Goal: Information Seeking & Learning: Learn about a topic

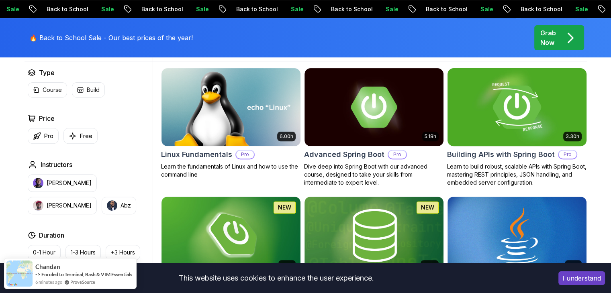
scroll to position [241, 0]
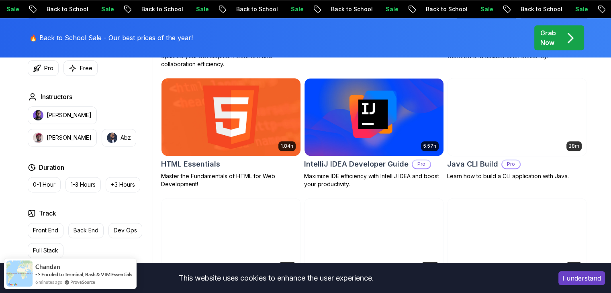
scroll to position [1125, 0]
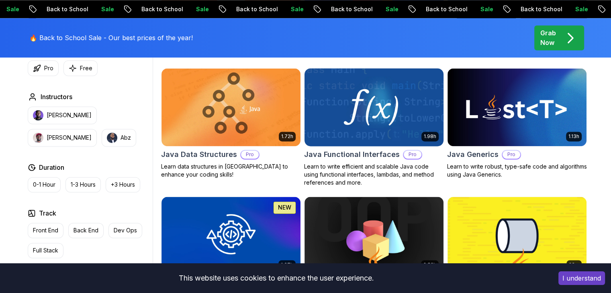
click at [356, 152] on h2 "Java Functional Interfaces" at bounding box center [352, 154] width 96 height 11
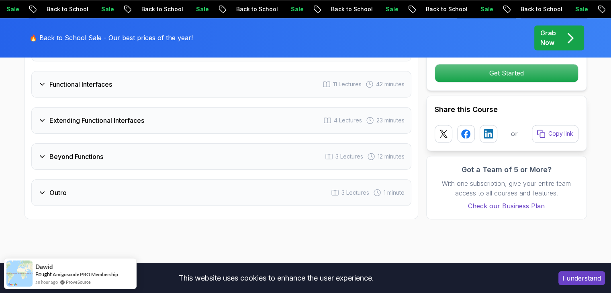
scroll to position [1085, 0]
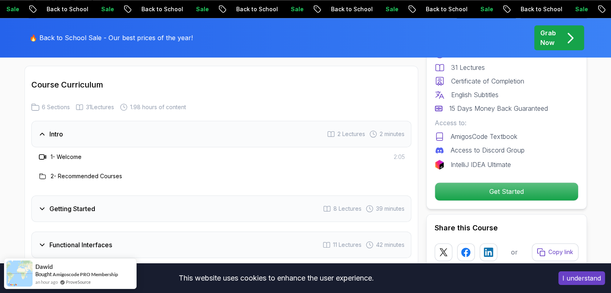
click at [94, 207] on h3 "Getting Started" at bounding box center [72, 209] width 46 height 10
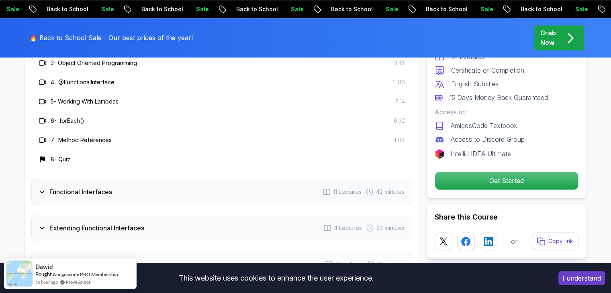
scroll to position [1286, 0]
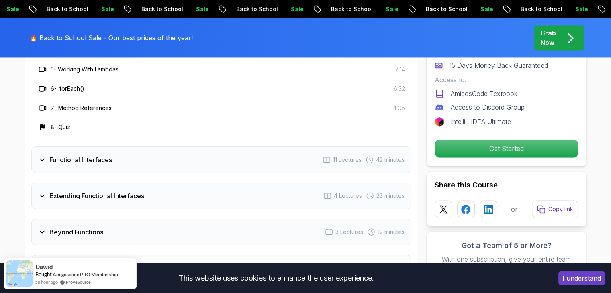
click at [124, 192] on h3 "Extending Functional Interfaces" at bounding box center [96, 196] width 95 height 10
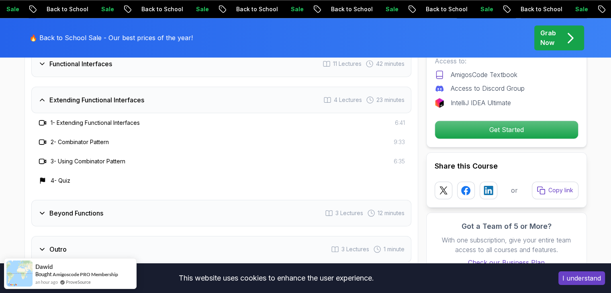
scroll to position [1206, 0]
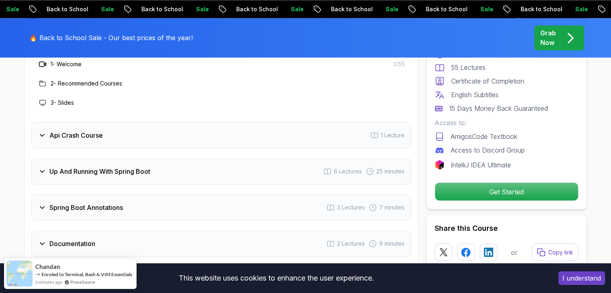
scroll to position [1447, 0]
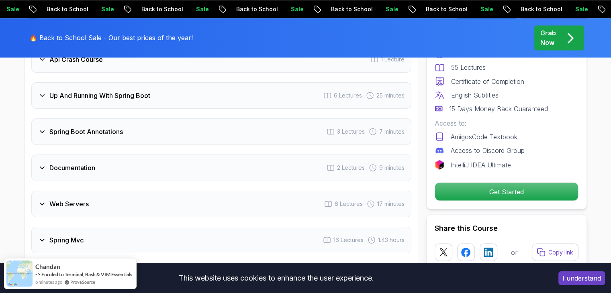
click at [174, 121] on div "Spring Boot Annotations 3 Lectures 7 minutes" at bounding box center [221, 132] width 380 height 27
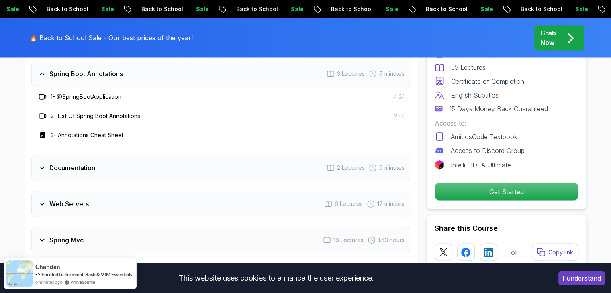
click at [127, 156] on div "Documentation 2 Lectures 9 minutes" at bounding box center [221, 168] width 380 height 27
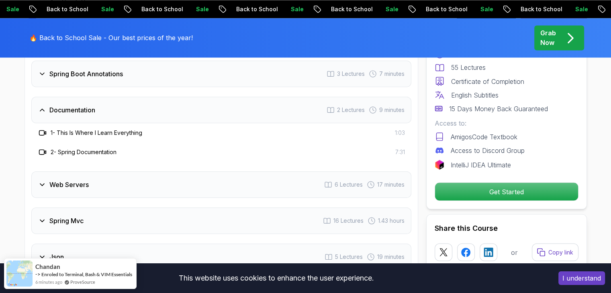
click at [113, 172] on div "Web Servers 6 Lectures 17 minutes" at bounding box center [221, 185] width 380 height 27
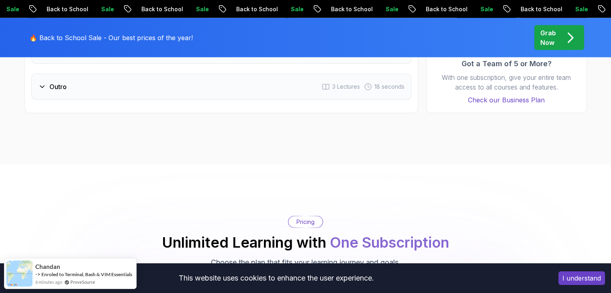
scroll to position [1768, 0]
